Goal: Information Seeking & Learning: Learn about a topic

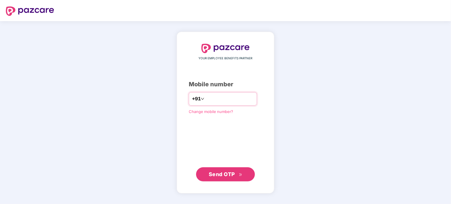
click at [211, 98] on input "number" at bounding box center [229, 98] width 48 height 9
type input "**********"
click at [229, 169] on button "Send OTP" at bounding box center [225, 174] width 59 height 14
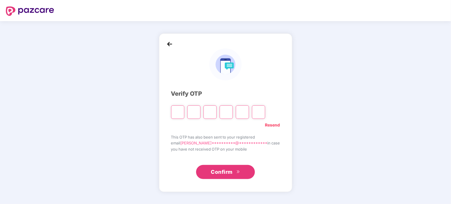
type input "*"
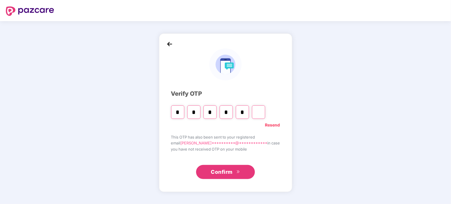
type input "*"
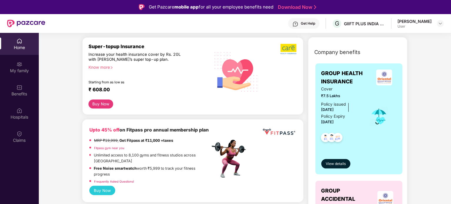
scroll to position [92, 0]
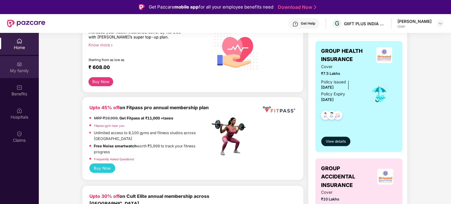
click at [20, 73] on div "My family" at bounding box center [19, 71] width 39 height 6
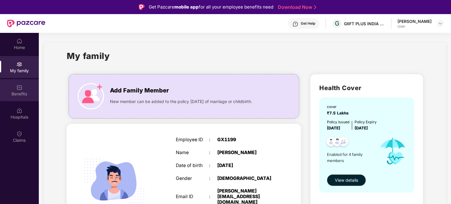
click at [21, 86] on img at bounding box center [19, 88] width 6 height 6
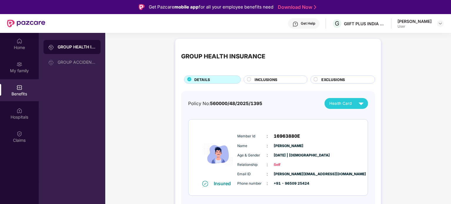
click at [268, 81] on span "INCLUSIONS" at bounding box center [266, 80] width 23 height 6
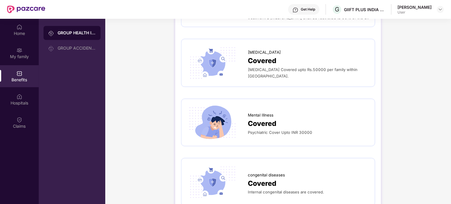
scroll to position [33, 0]
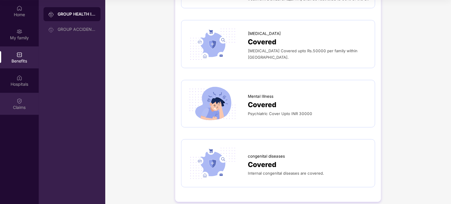
click at [20, 95] on div "Claims" at bounding box center [19, 104] width 39 height 22
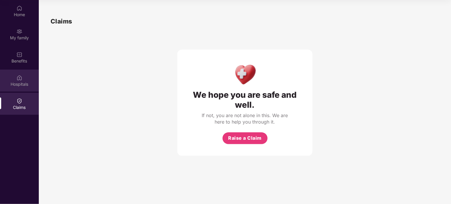
click at [20, 80] on img at bounding box center [19, 78] width 6 height 6
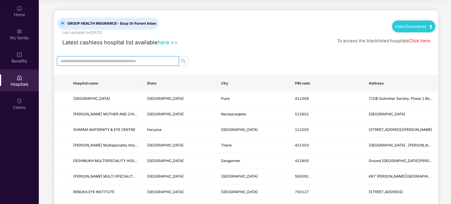
click at [124, 62] on input "text" at bounding box center [116, 61] width 110 height 6
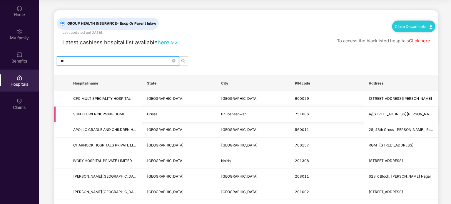
type input "*"
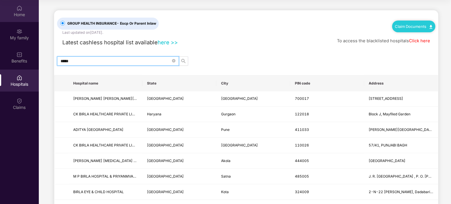
type input "*****"
click at [22, 13] on div "Home" at bounding box center [19, 15] width 39 height 6
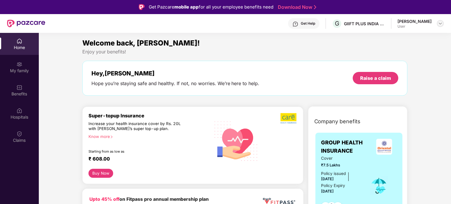
click at [440, 27] on div at bounding box center [440, 23] width 7 height 7
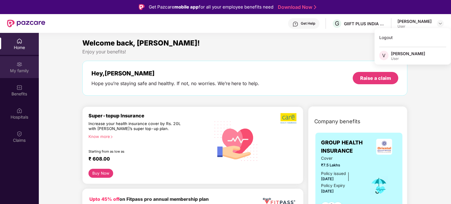
click at [18, 70] on div "My family" at bounding box center [19, 71] width 39 height 6
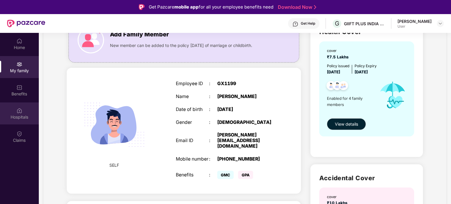
scroll to position [57, 0]
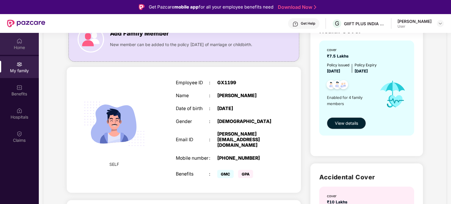
click at [31, 37] on div "Home" at bounding box center [19, 44] width 39 height 22
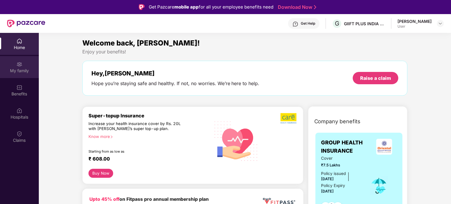
click at [19, 69] on div "My family" at bounding box center [19, 71] width 39 height 6
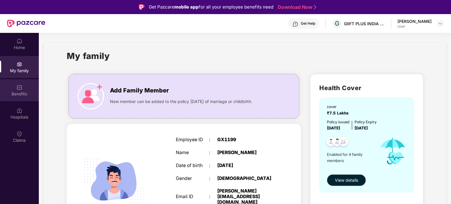
click at [22, 96] on div "Benefits" at bounding box center [19, 94] width 39 height 6
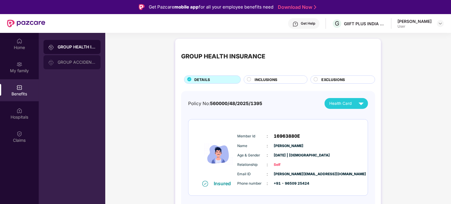
click at [79, 61] on div "GROUP ACCIDENTAL INSURANCE" at bounding box center [77, 62] width 38 height 5
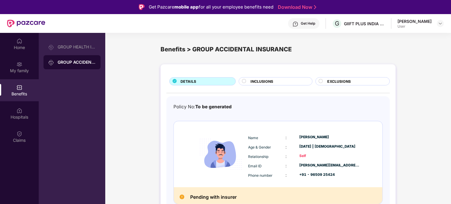
scroll to position [3, 0]
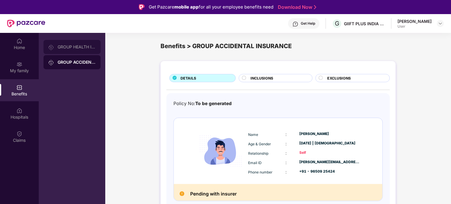
click at [75, 46] on div "GROUP HEALTH INSURANCE" at bounding box center [77, 47] width 38 height 5
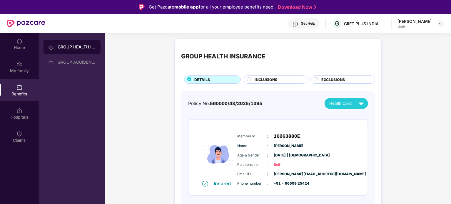
click at [287, 82] on div "INCLUSIONS" at bounding box center [278, 80] width 53 height 6
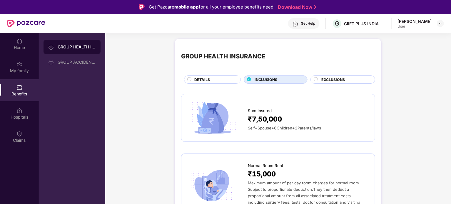
click at [331, 77] on span "EXCLUSIONS" at bounding box center [333, 80] width 24 height 6
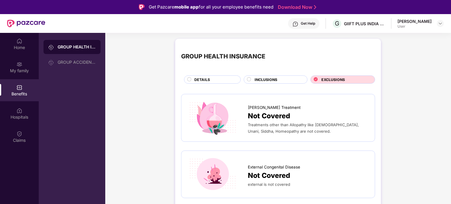
click at [222, 78] on div "DETAILS" at bounding box center [214, 80] width 46 height 6
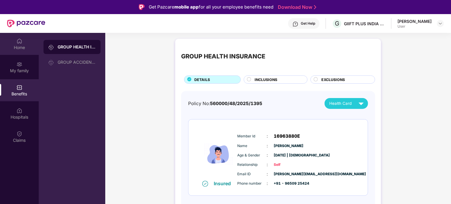
click at [22, 44] on div "Home" at bounding box center [19, 44] width 39 height 22
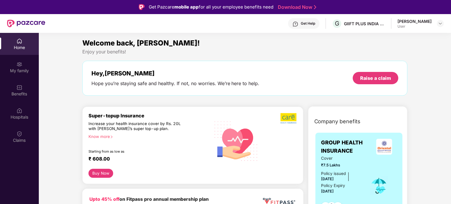
click at [174, 53] on div "Enjoy your benefits!" at bounding box center [244, 52] width 325 height 6
